Goal: Transaction & Acquisition: Purchase product/service

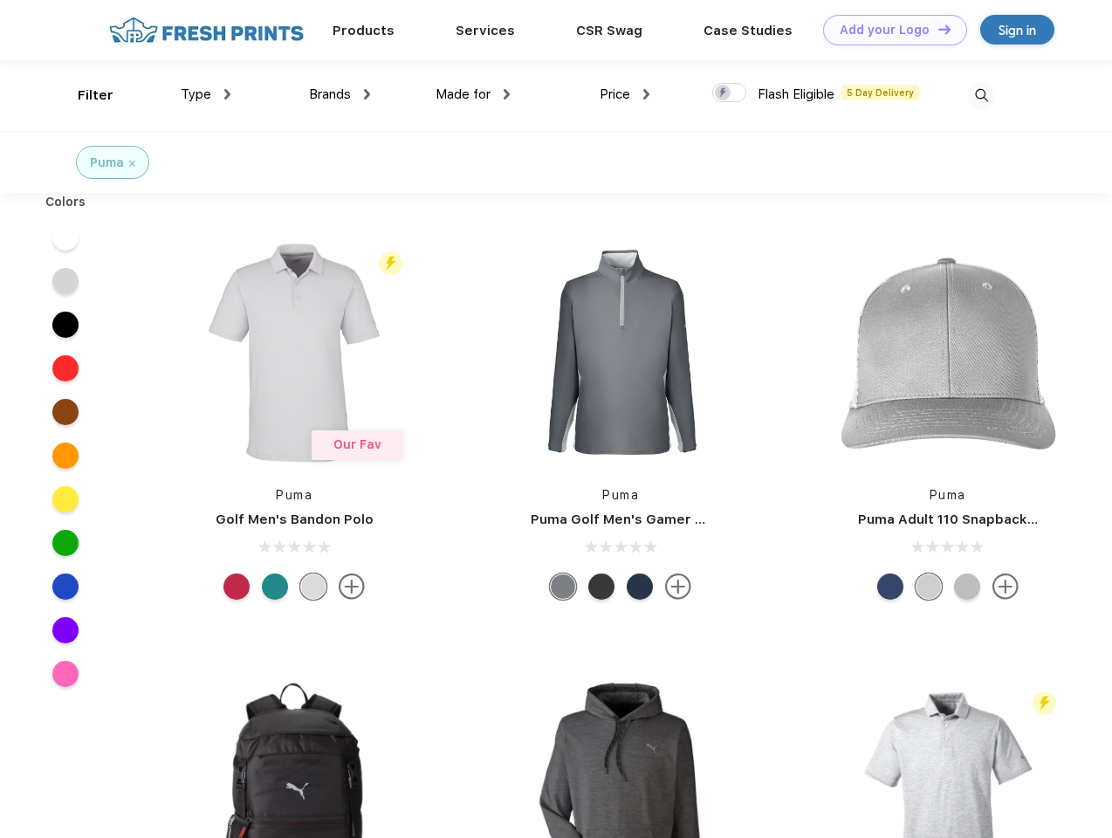
scroll to position [1, 0]
click at [889, 30] on link "Add your Logo Design Tool" at bounding box center [895, 30] width 144 height 31
click at [0, 0] on div "Design Tool" at bounding box center [0, 0] width 0 height 0
click at [937, 29] on link "Add your Logo Design Tool" at bounding box center [895, 30] width 144 height 31
click at [84, 95] on div "Filter" at bounding box center [96, 96] width 36 height 20
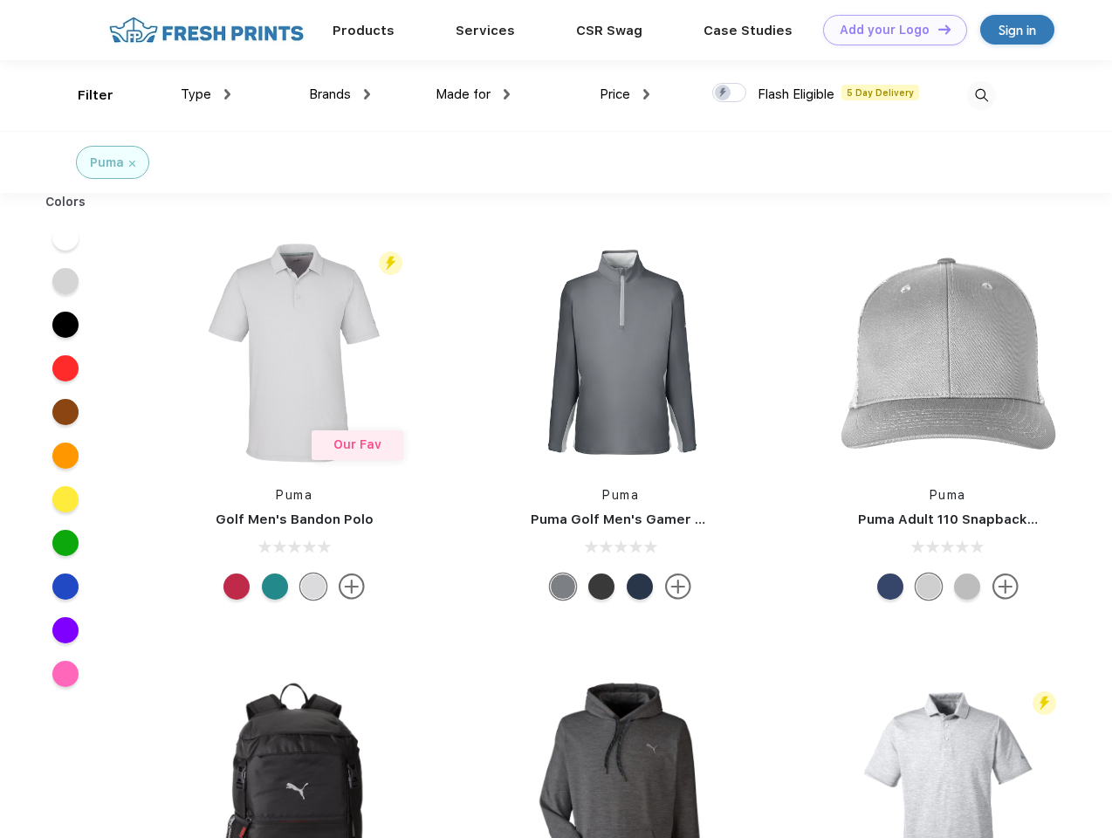
click at [206, 94] on span "Type" at bounding box center [196, 94] width 31 height 16
click at [340, 94] on span "Brands" at bounding box center [330, 94] width 42 height 16
click at [473, 94] on span "Made for" at bounding box center [463, 94] width 55 height 16
click at [625, 94] on span "Price" at bounding box center [615, 94] width 31 height 16
click at [730, 93] on div at bounding box center [730, 92] width 34 height 19
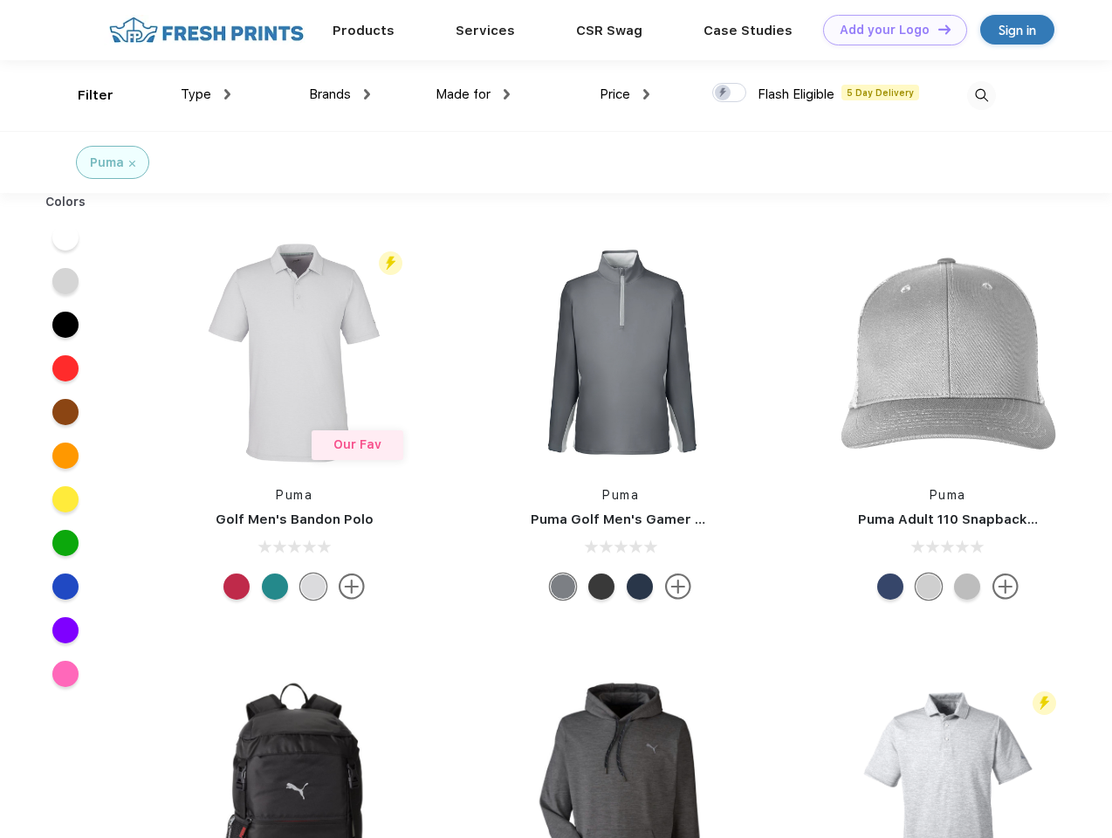
click at [724, 93] on input "checkbox" at bounding box center [718, 87] width 11 height 11
click at [981, 95] on img at bounding box center [981, 95] width 29 height 29
